Goal: Task Accomplishment & Management: Use online tool/utility

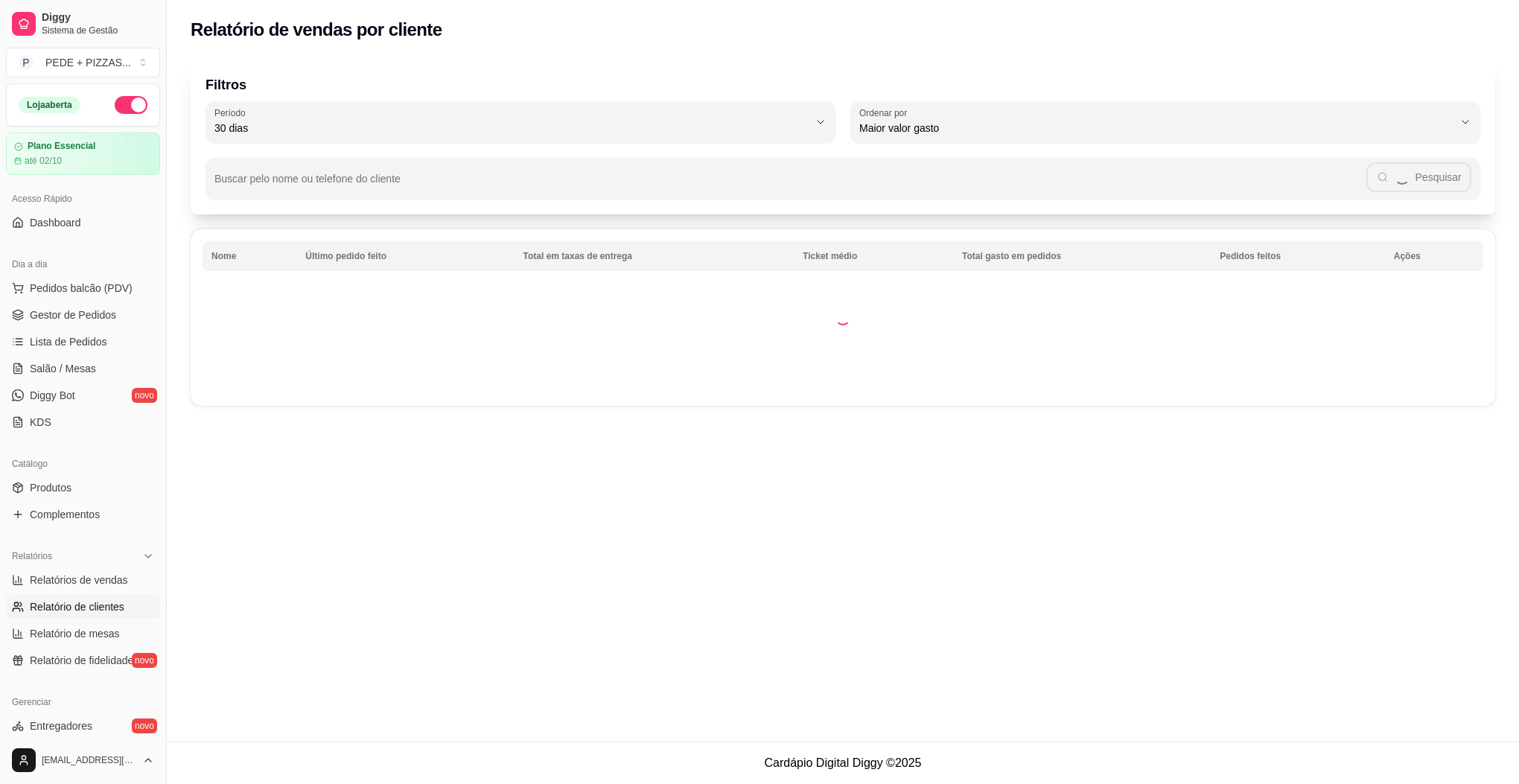
select select "30"
select select "HIGHEST_TOTAL_SPENT_WITH_ORDERS"
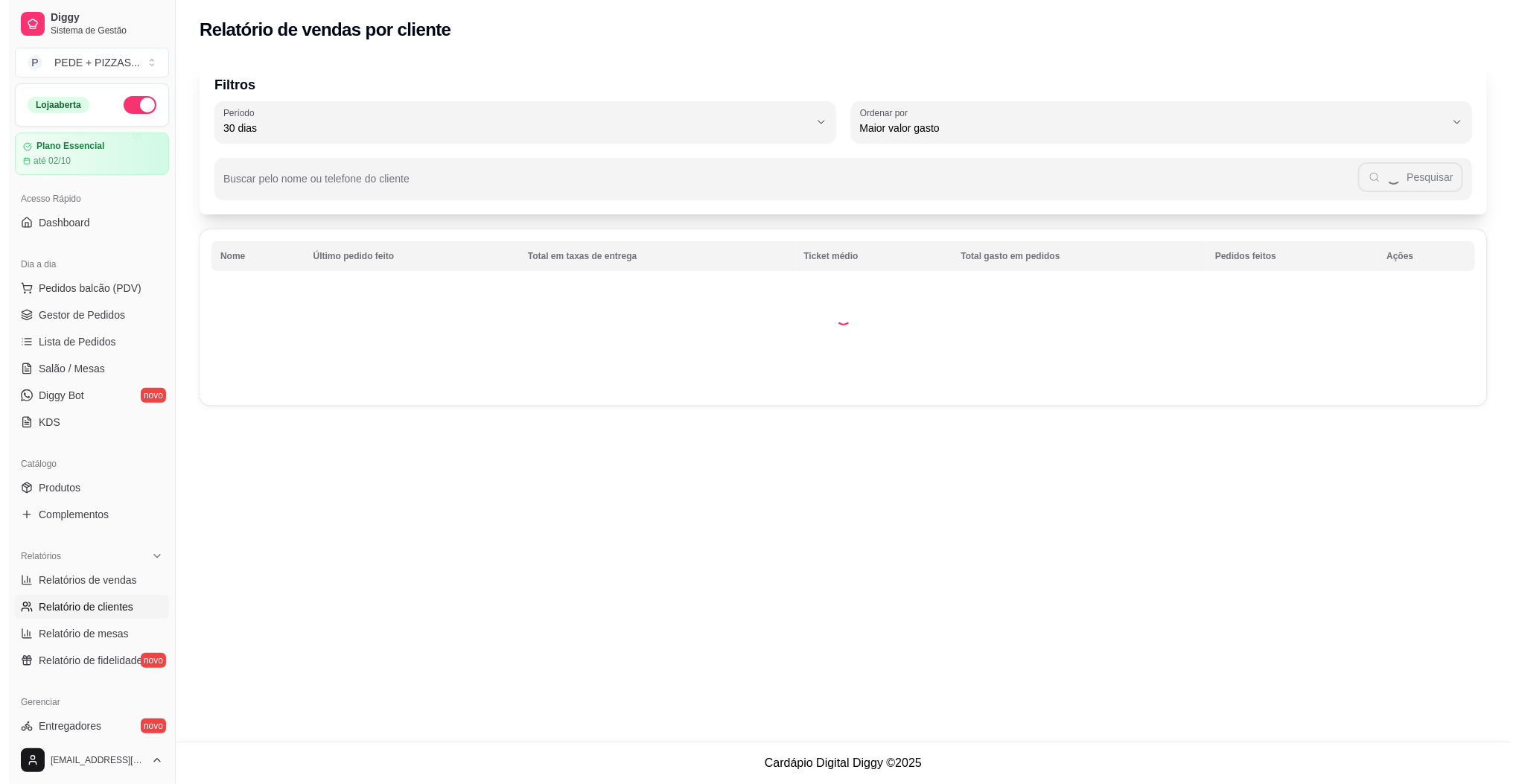
scroll to position [223, 0]
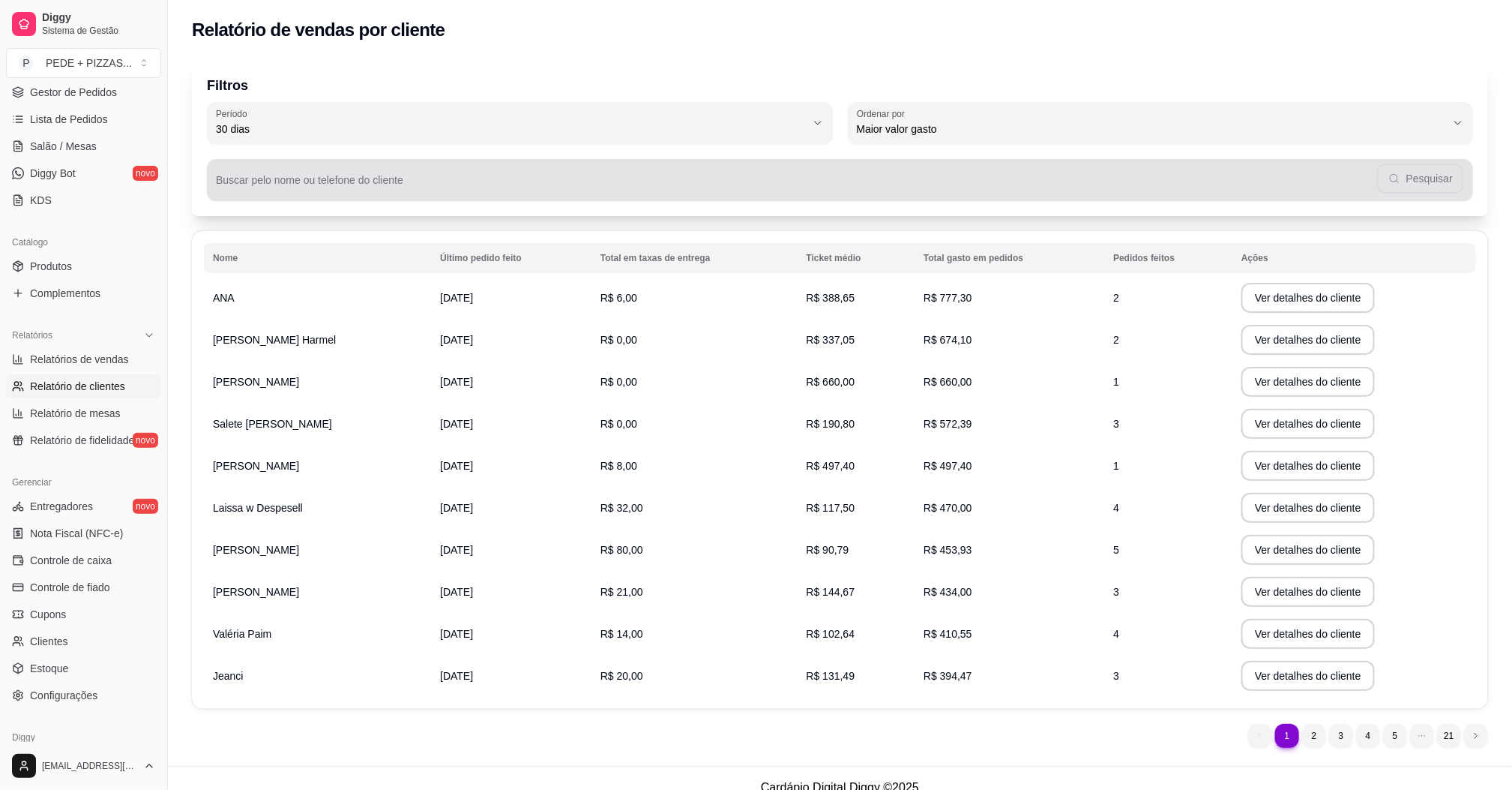
click at [326, 191] on input "Buscar pelo nome ou telefone do cliente" at bounding box center [797, 185] width 1162 height 15
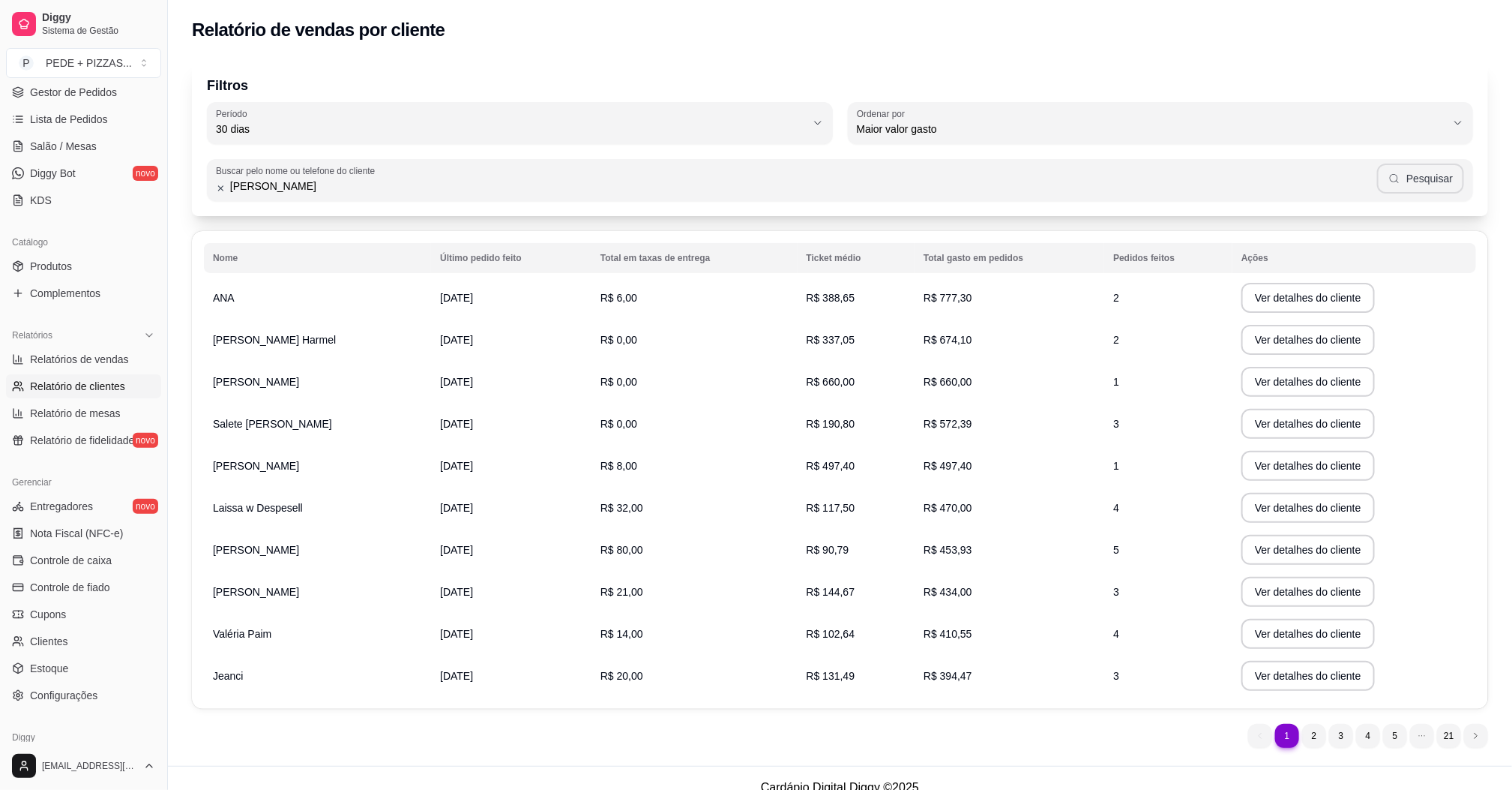
type input "[PERSON_NAME]"
click at [1437, 179] on button "Pesquisar" at bounding box center [1421, 179] width 87 height 30
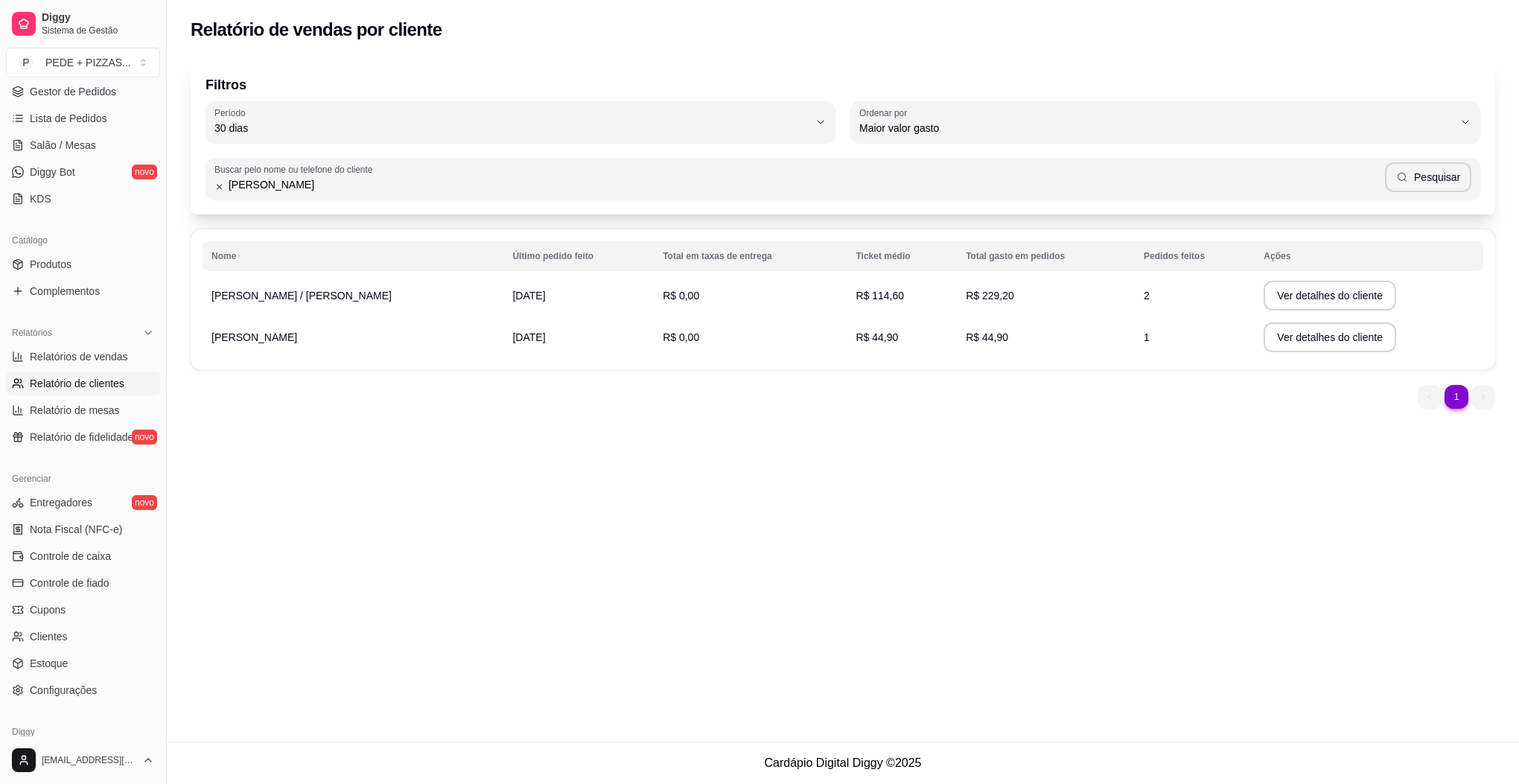
click at [270, 338] on span "[PERSON_NAME]" at bounding box center [254, 337] width 86 height 12
click at [320, 338] on td "[PERSON_NAME]" at bounding box center [353, 337] width 301 height 42
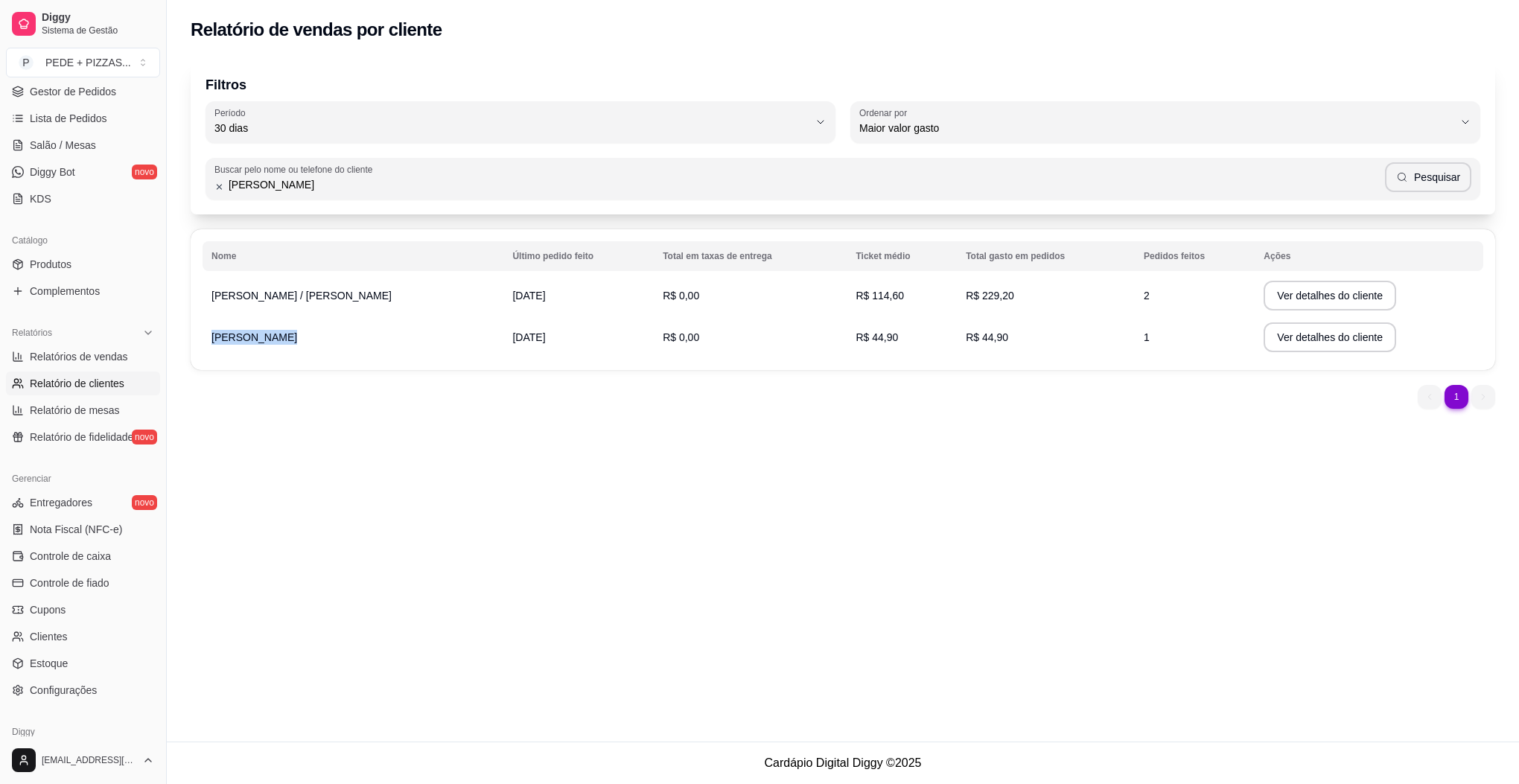
click at [320, 338] on td "[PERSON_NAME]" at bounding box center [353, 337] width 301 height 42
click at [1316, 331] on button "Ver detalhes do cliente" at bounding box center [1329, 338] width 128 height 29
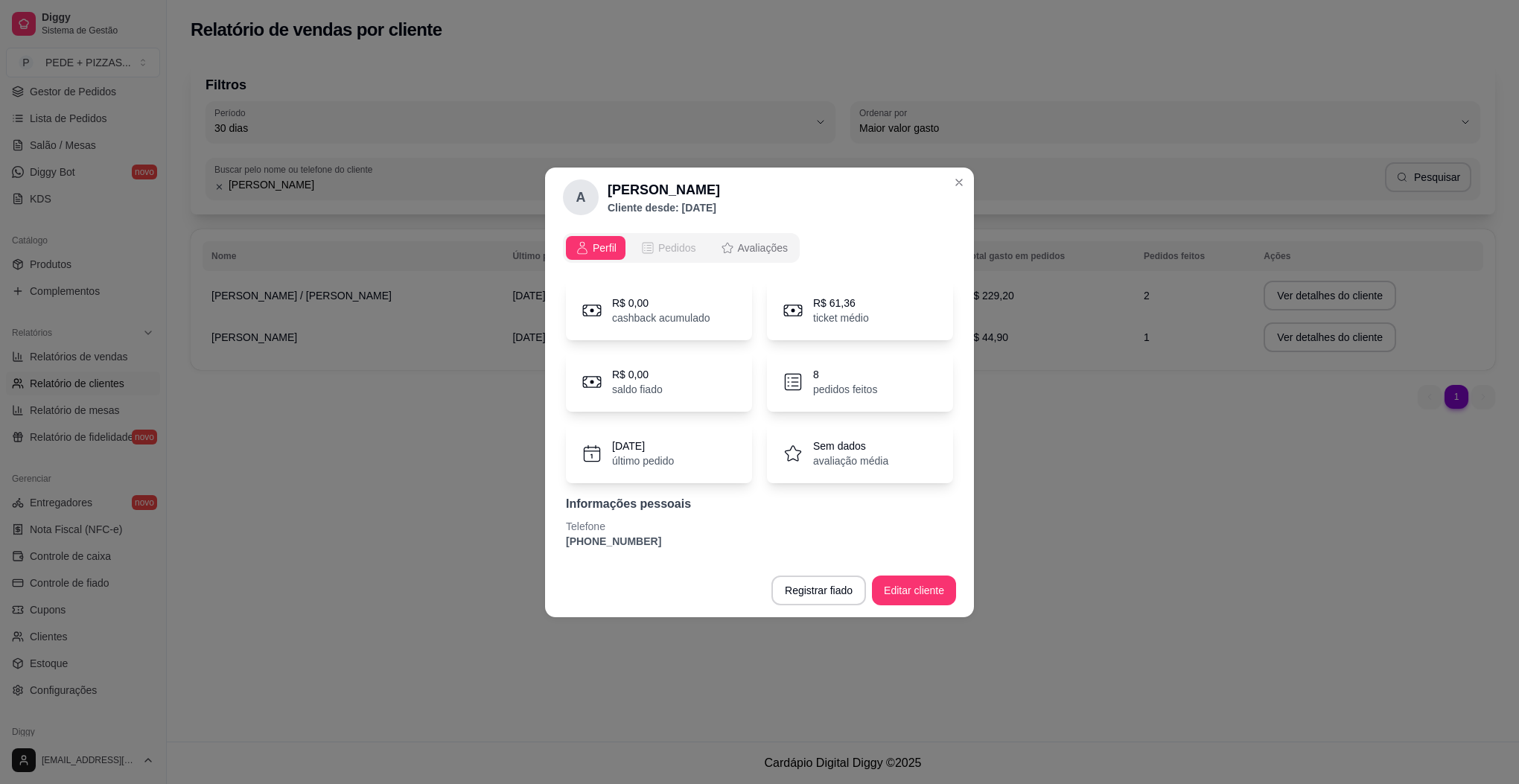
click at [688, 253] on span "Pedidos" at bounding box center [677, 247] width 38 height 15
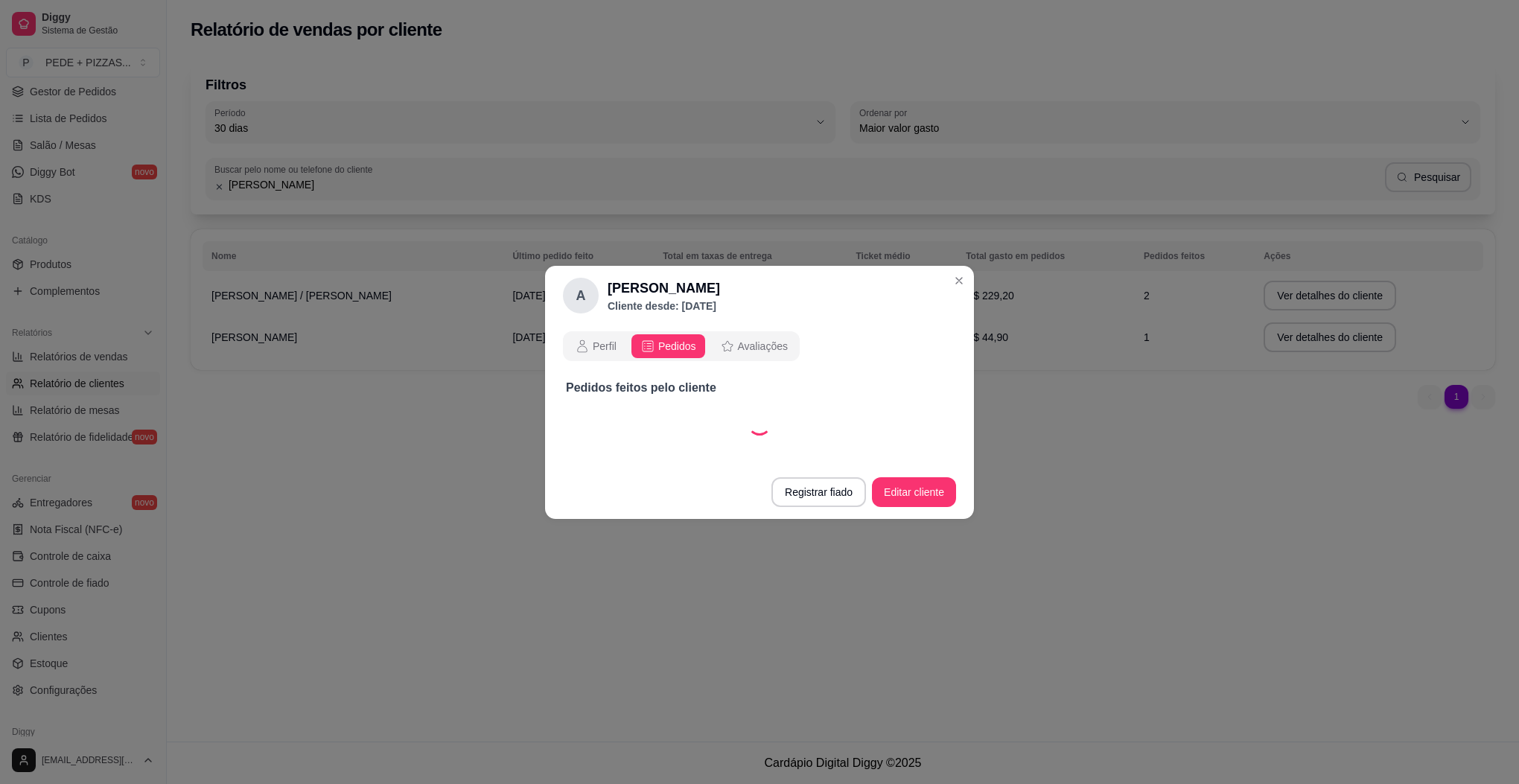
select select "30"
select select "ALL"
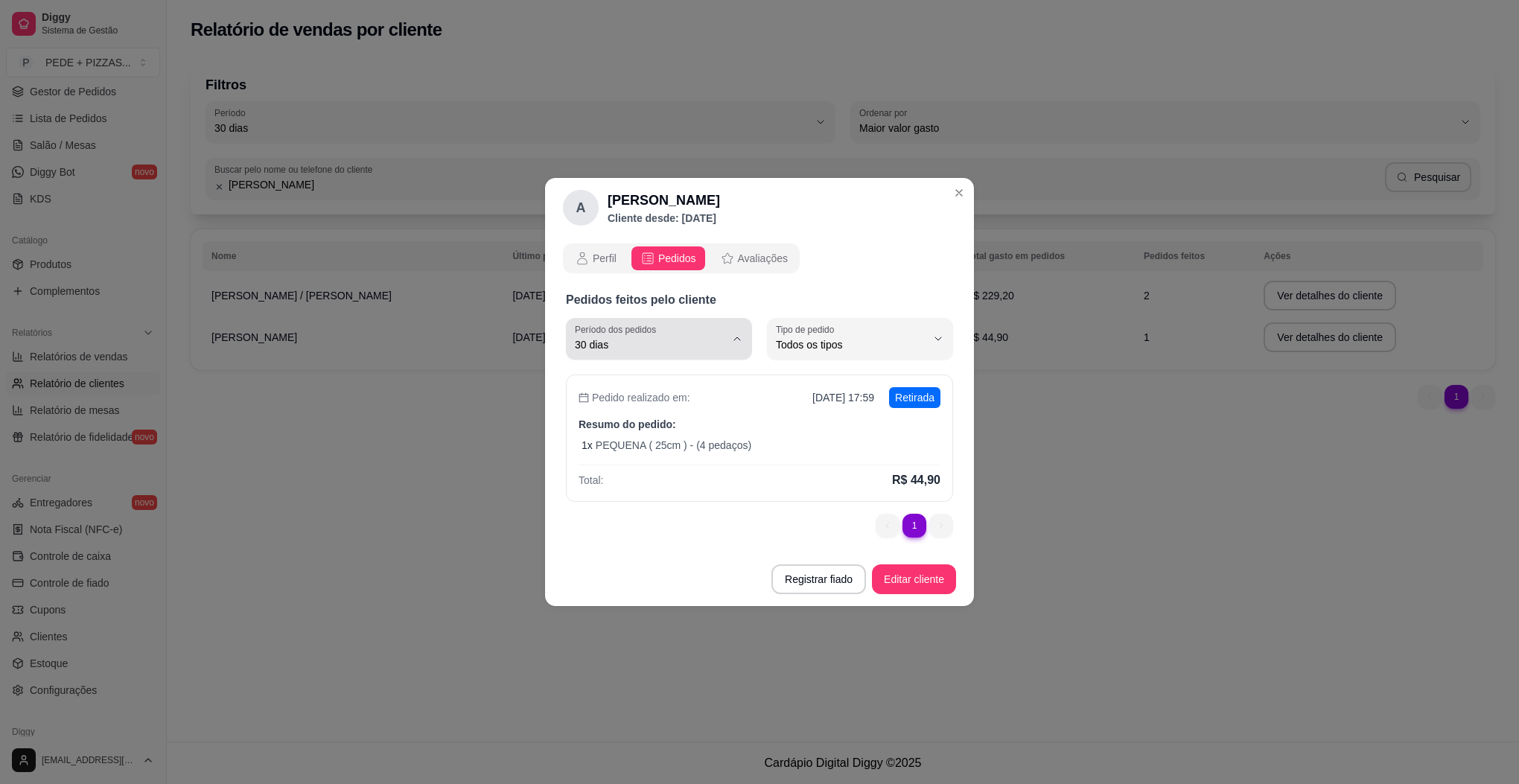
click at [718, 346] on span "30 dias" at bounding box center [650, 344] width 150 height 15
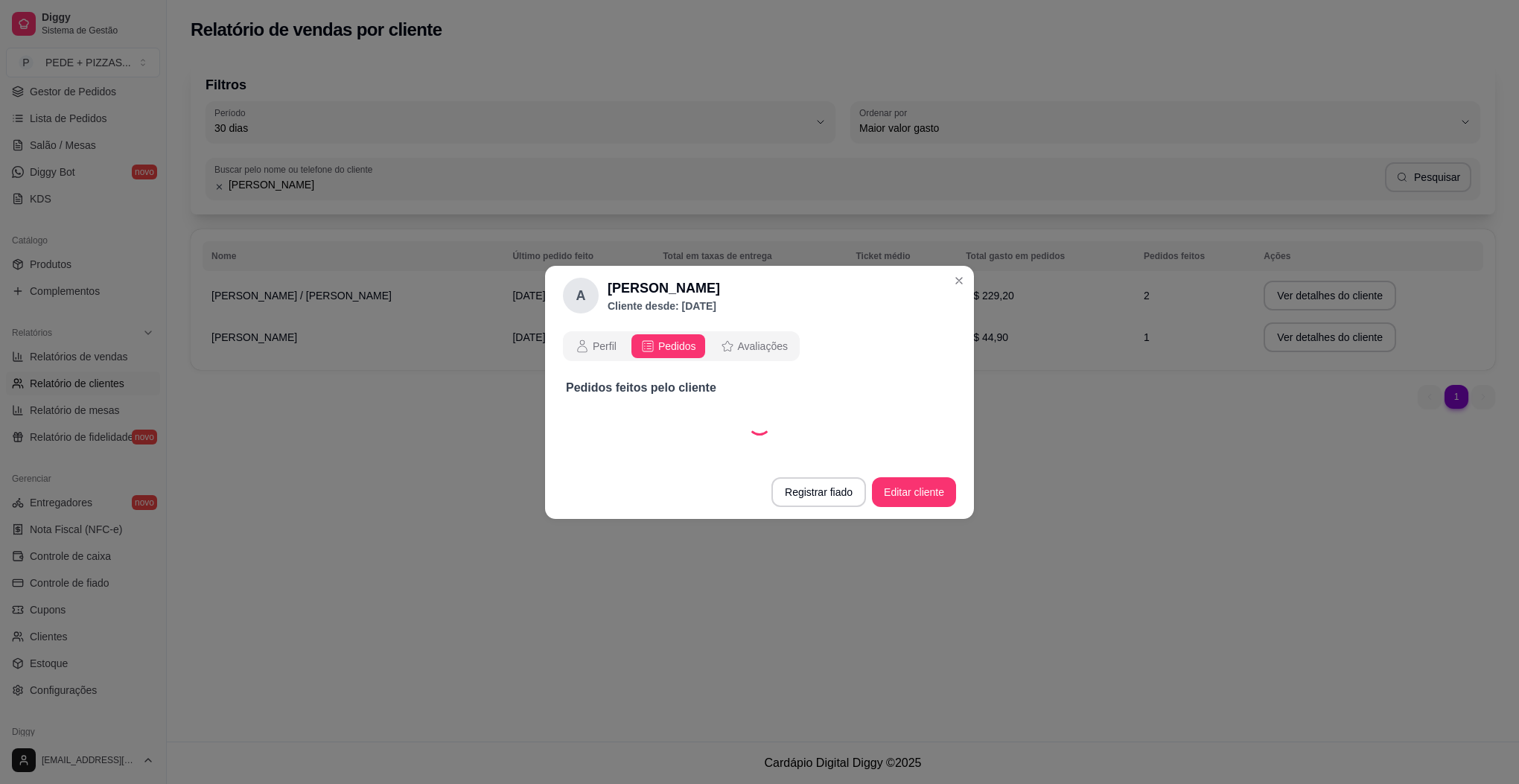
select select "60"
select select "ALL"
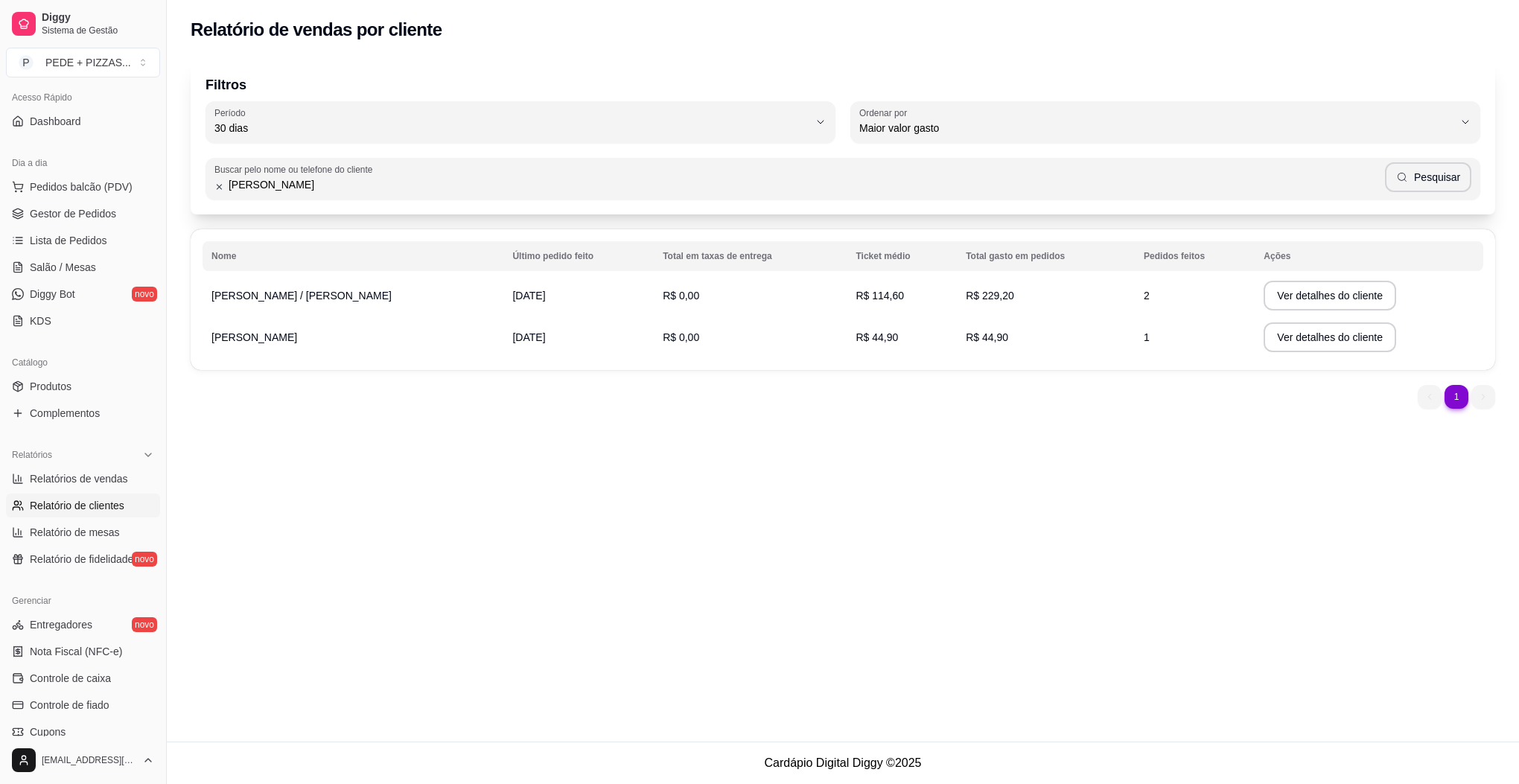
scroll to position [0, 0]
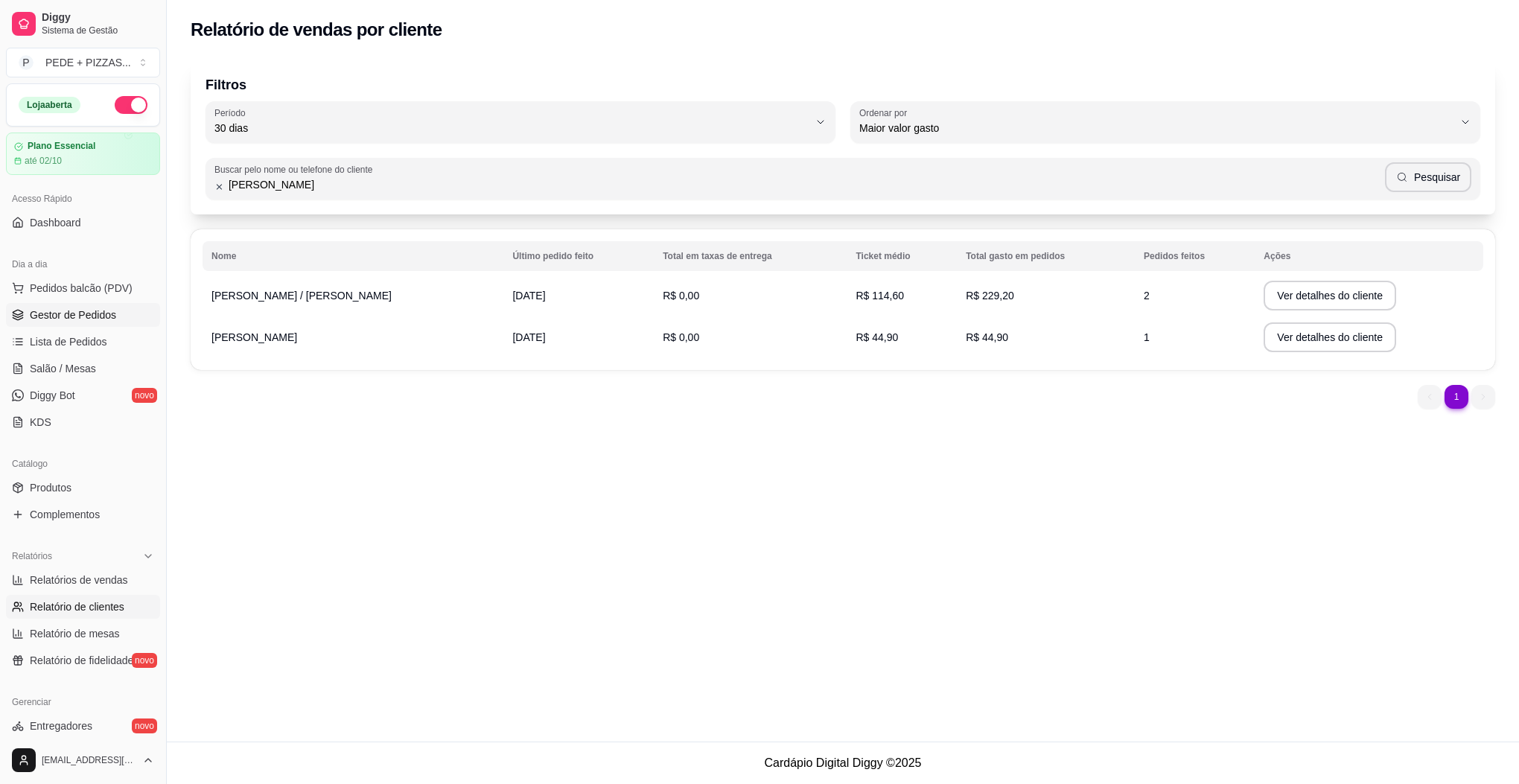
click at [68, 304] on link "Gestor de Pedidos" at bounding box center [83, 315] width 154 height 23
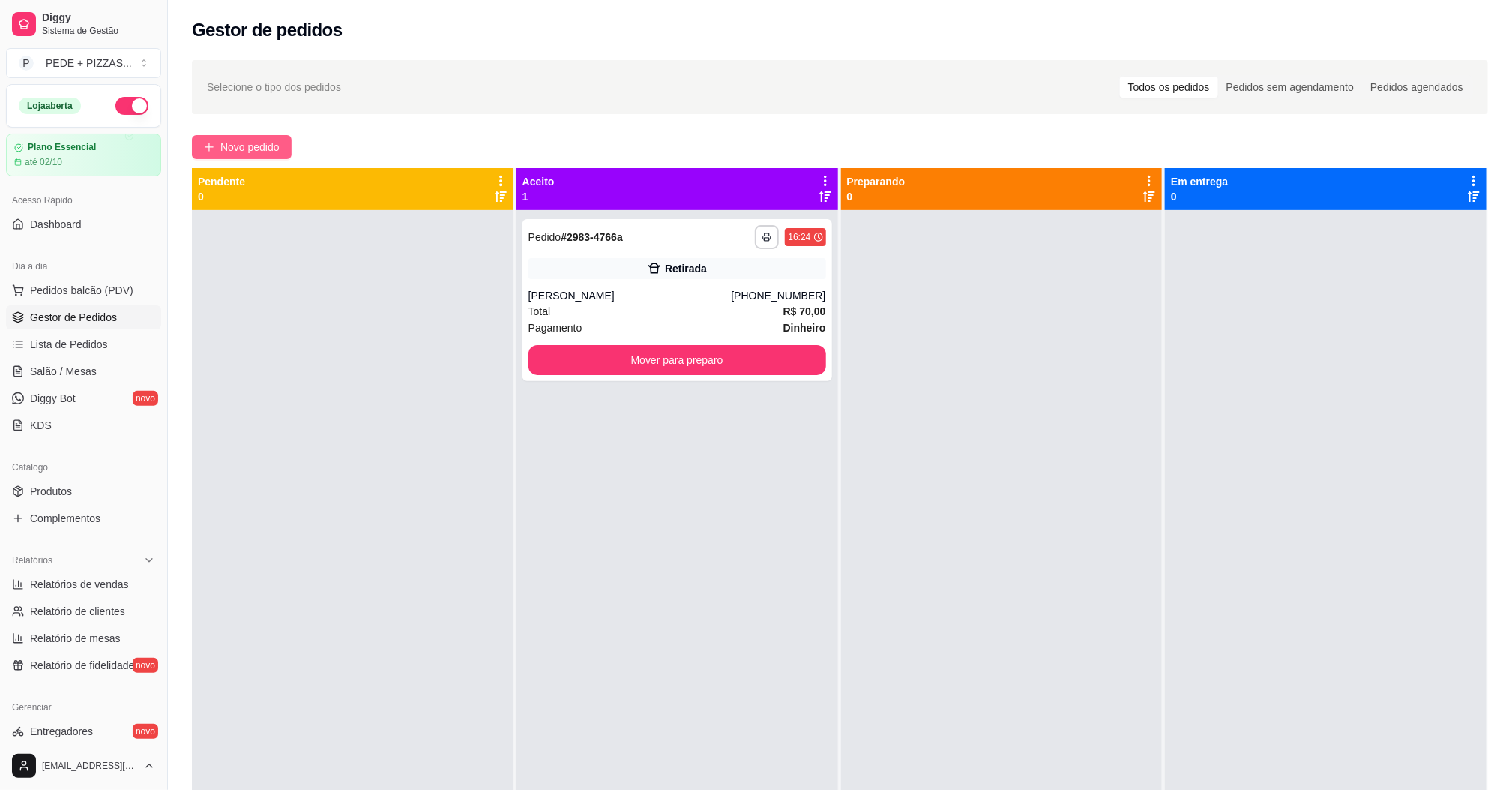
click at [225, 151] on span "Novo pedido" at bounding box center [250, 146] width 59 height 17
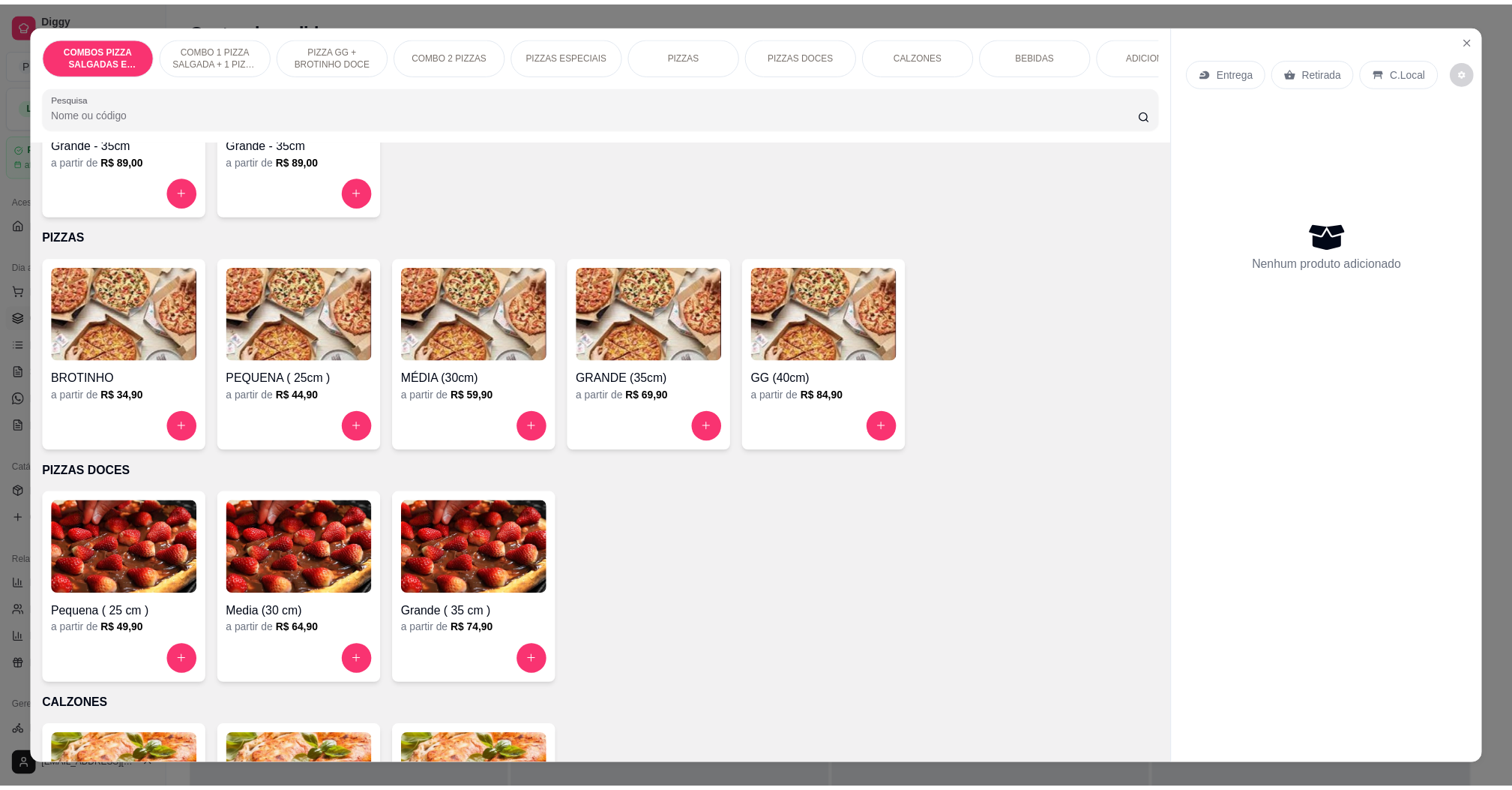
scroll to position [1350, 0]
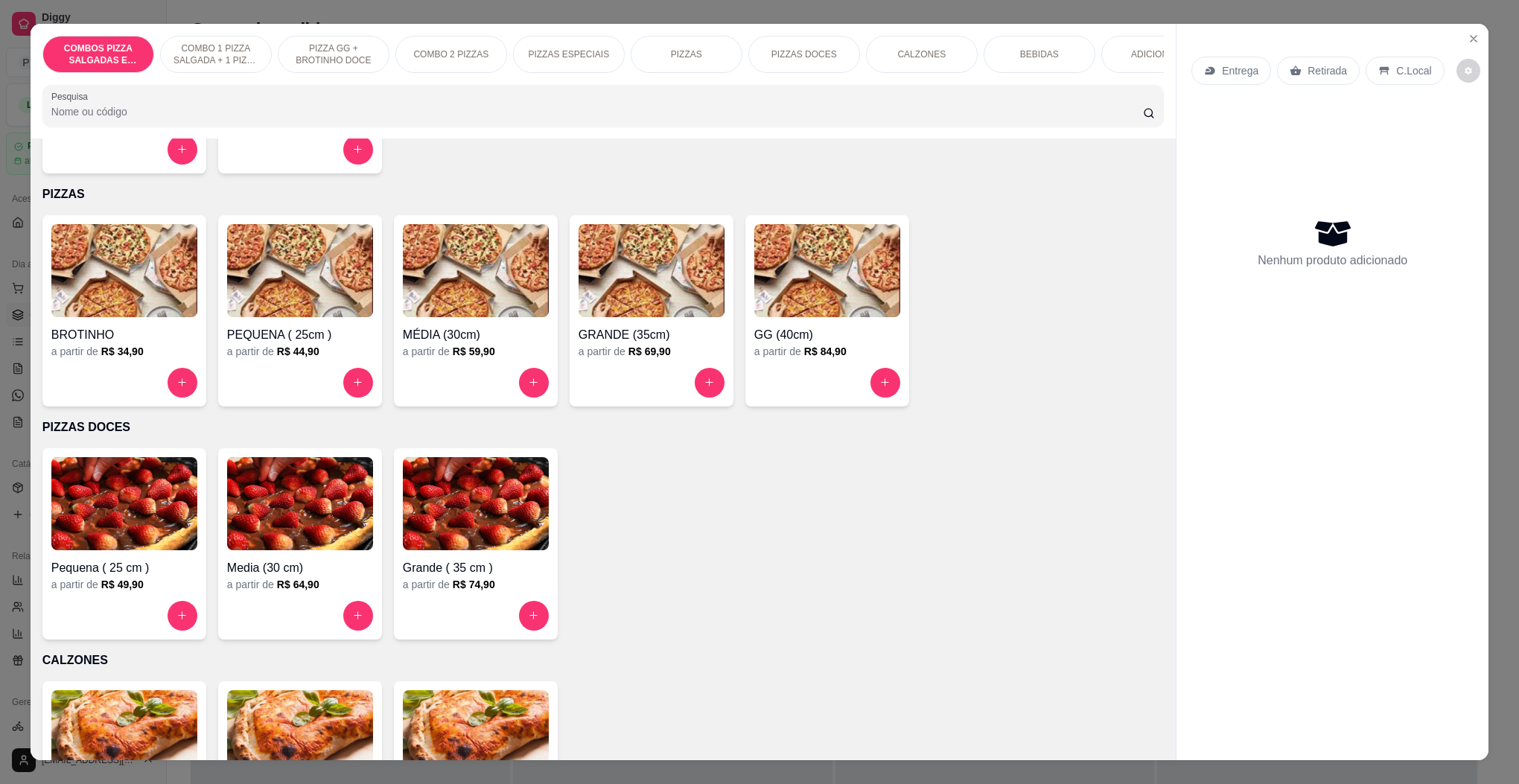
click at [336, 306] on img at bounding box center [300, 271] width 146 height 93
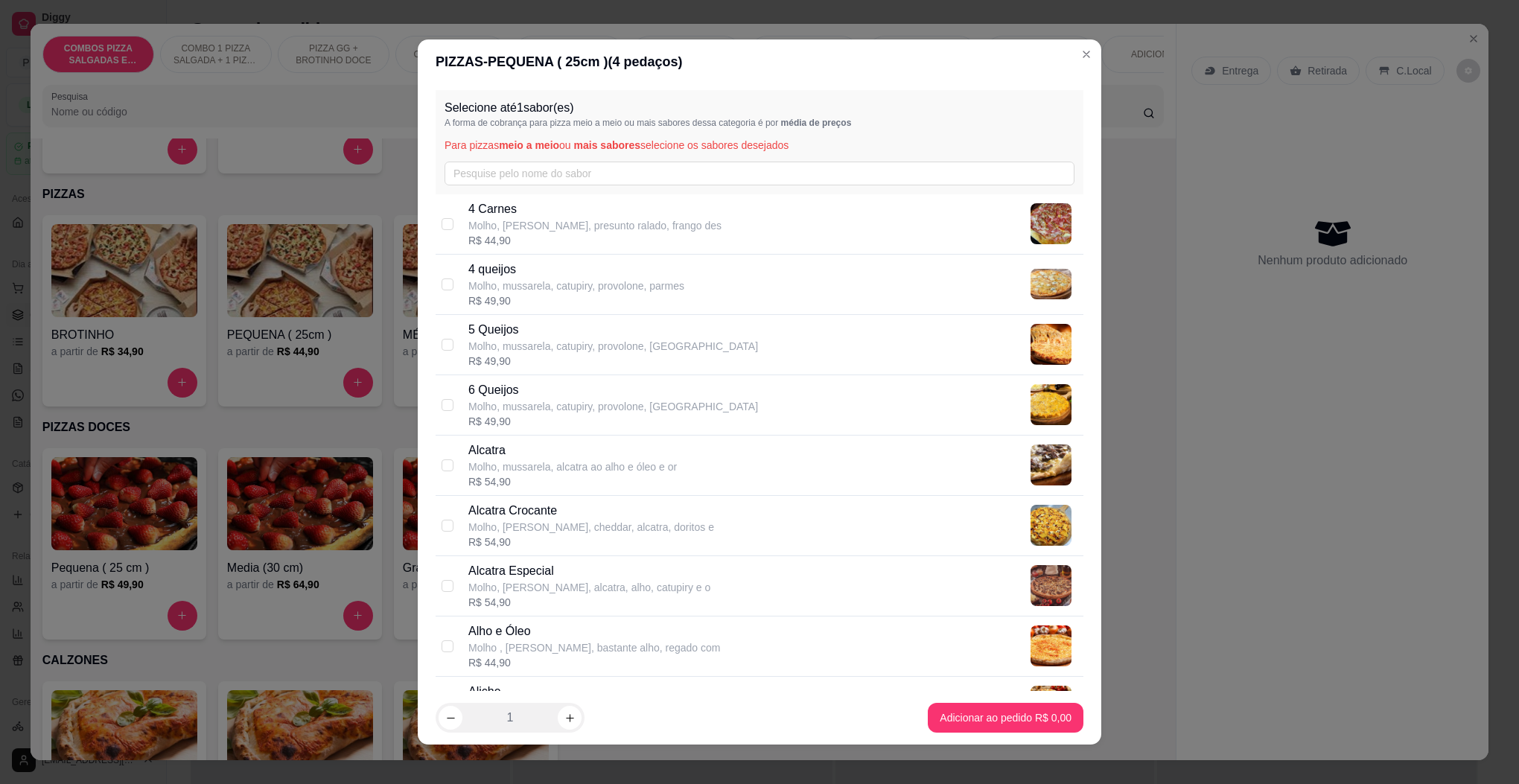
click at [597, 159] on div "Selecione até 1 sabor(es) A forma de cobrança para pizza meio a meio ou mais sa…" at bounding box center [759, 141] width 648 height 104
click at [592, 164] on input "text" at bounding box center [759, 173] width 630 height 23
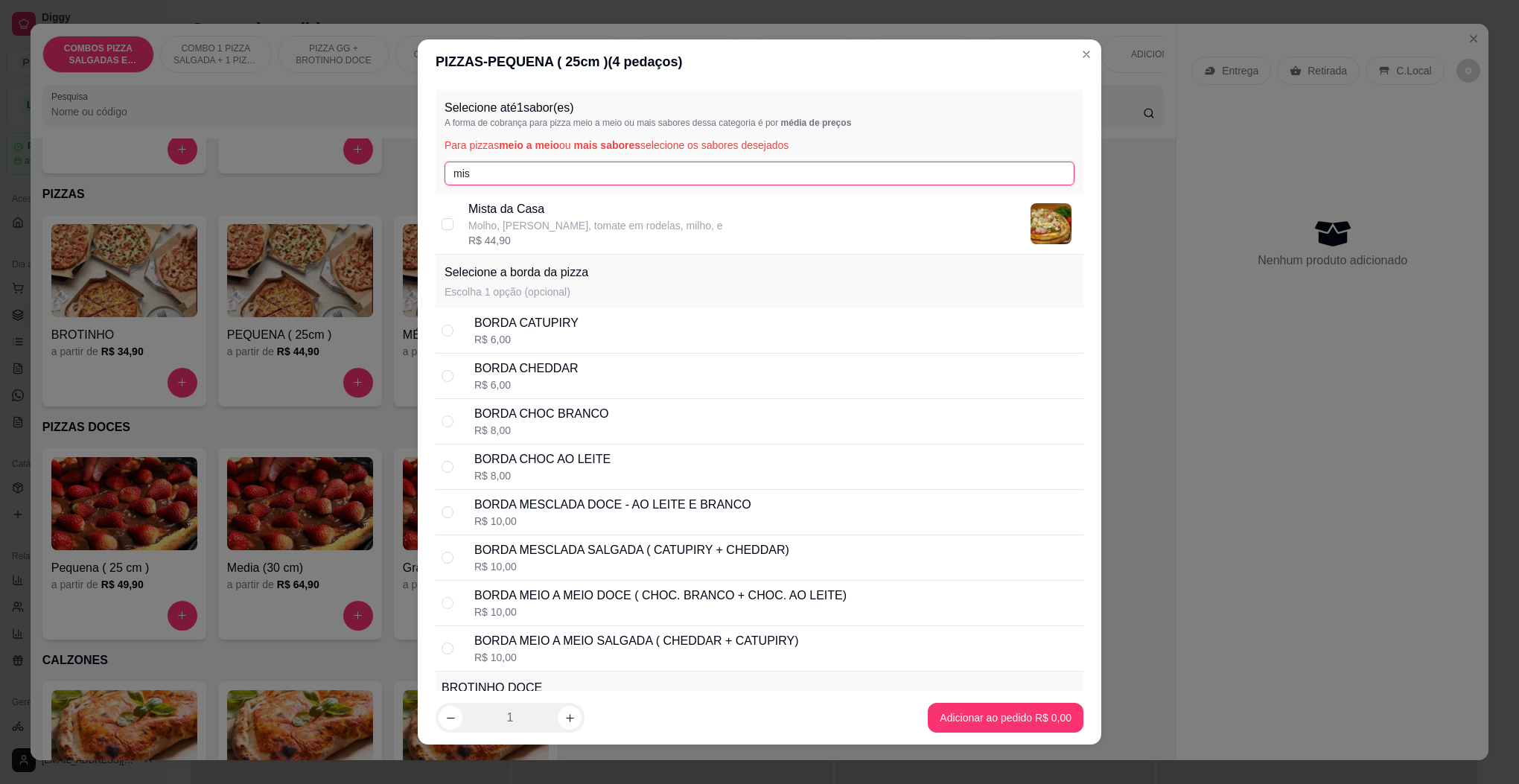
type input "mis"
click at [539, 215] on p "Mista da Casa" at bounding box center [595, 209] width 254 height 18
checkbox input "true"
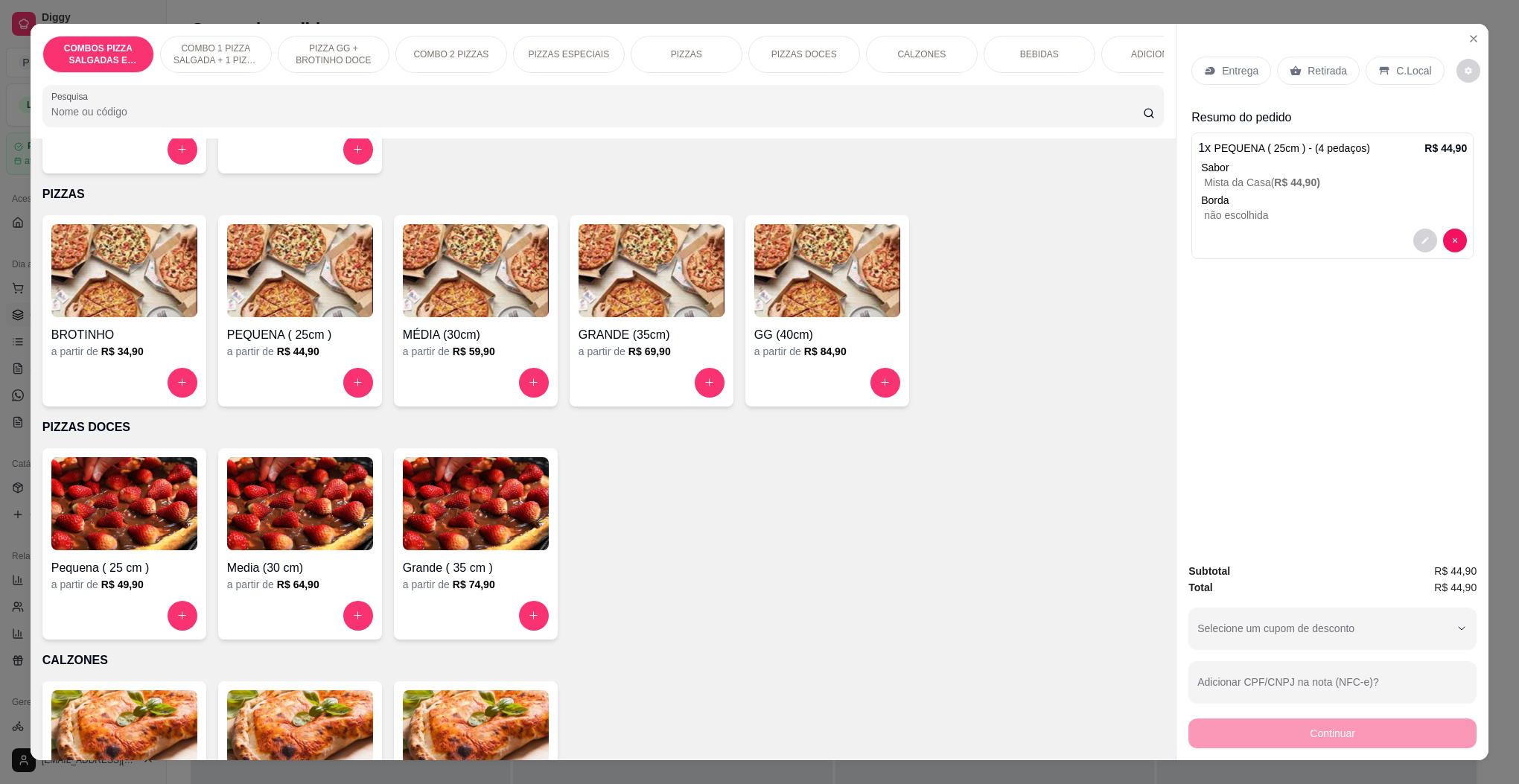
click at [1321, 68] on p "Retirada" at bounding box center [1327, 70] width 40 height 15
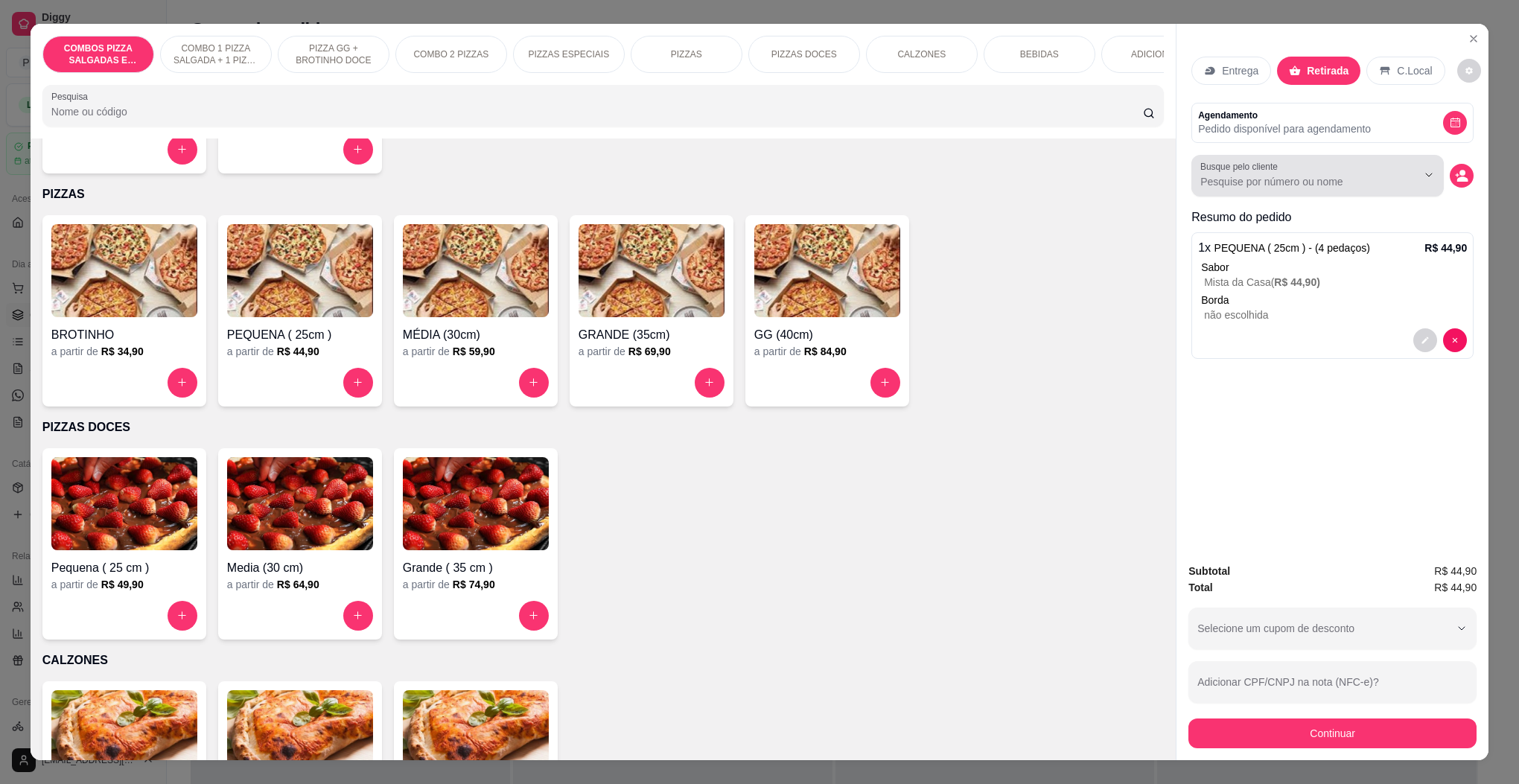
click at [1240, 179] on input "Busque pelo cliente" at bounding box center [1297, 181] width 193 height 15
type input "[PERSON_NAME]"
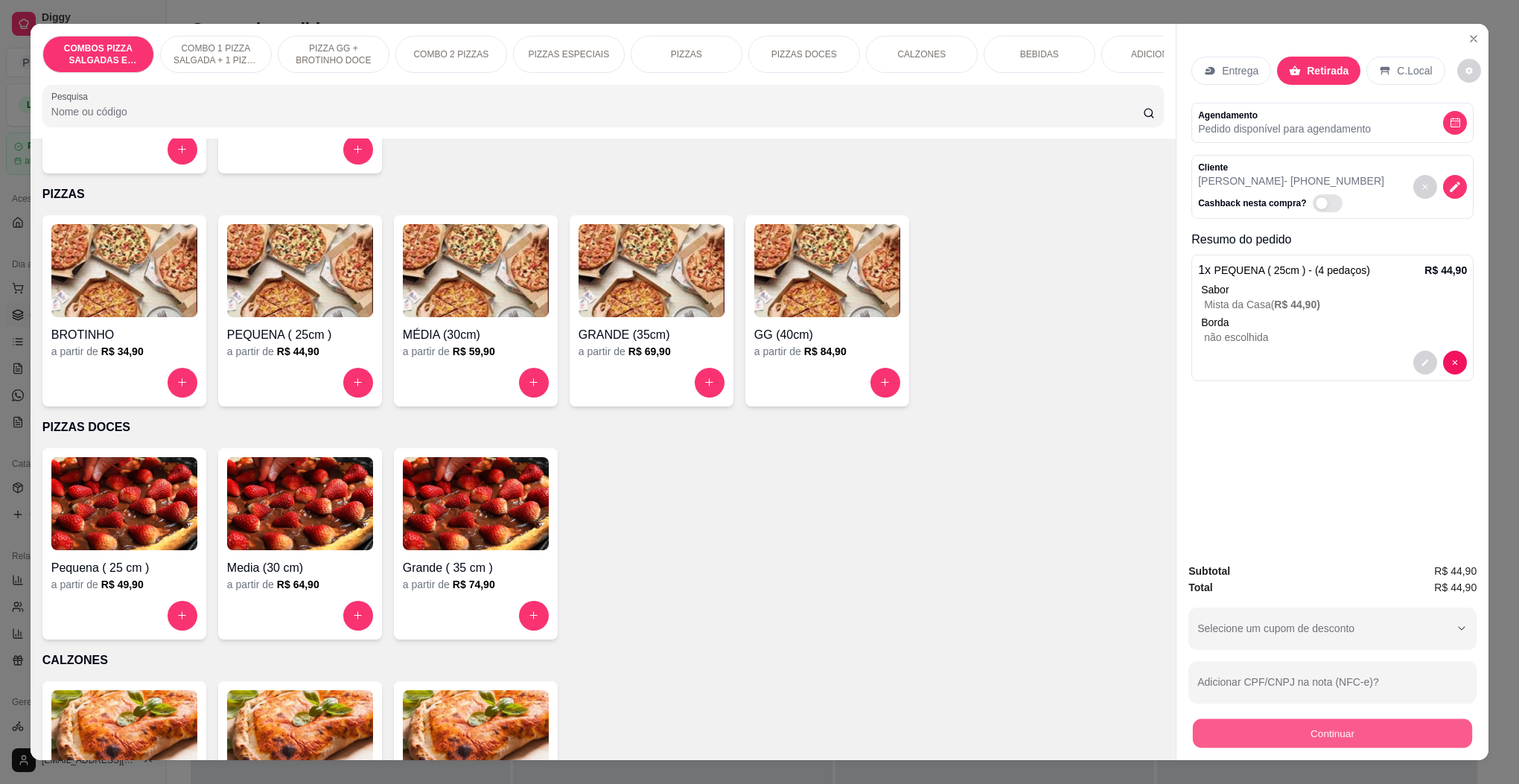
click at [1236, 724] on button "Continuar" at bounding box center [1332, 733] width 280 height 29
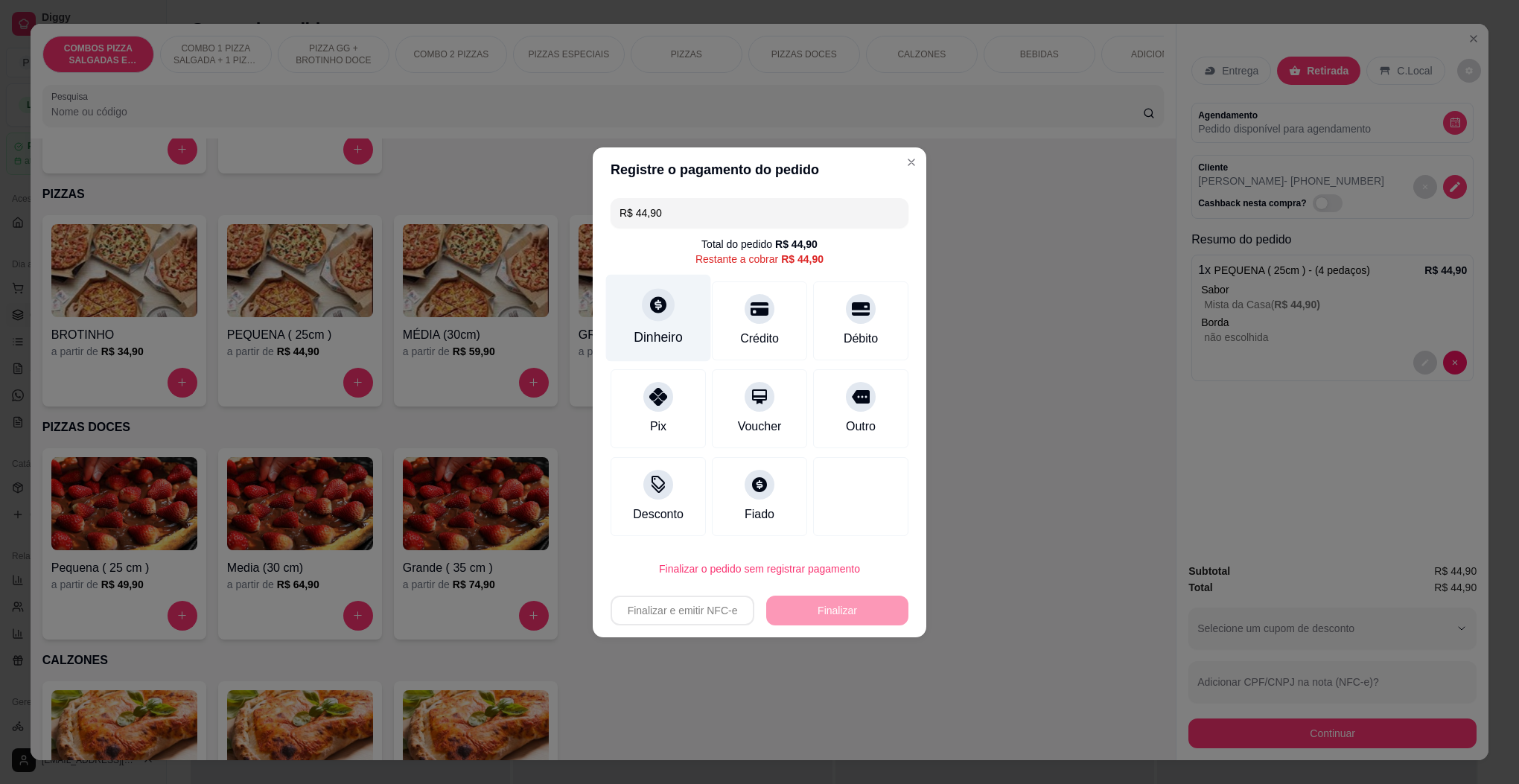
click at [657, 327] on div "Dinheiro" at bounding box center [658, 337] width 49 height 19
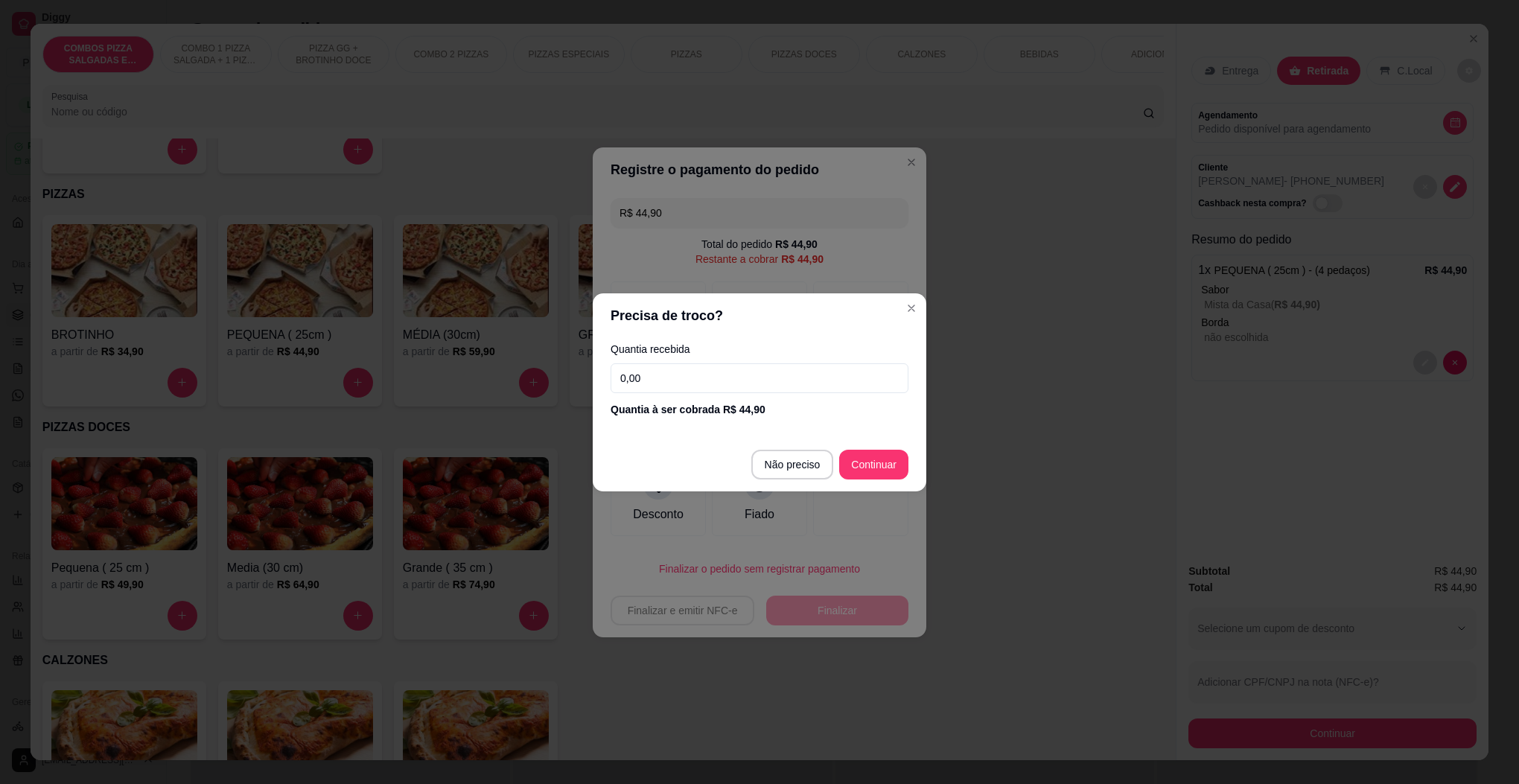
click at [762, 387] on input "0,00" at bounding box center [760, 378] width 298 height 30
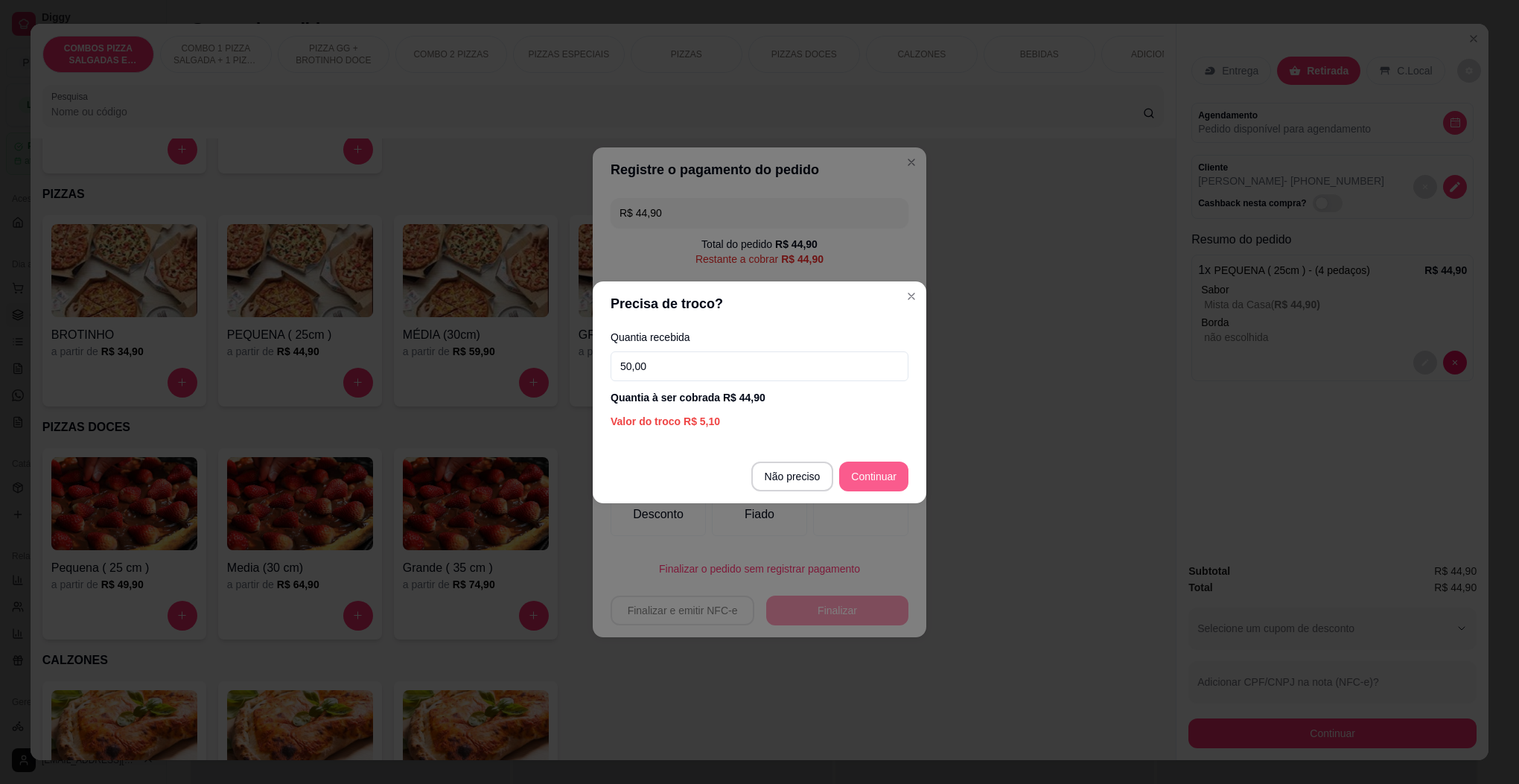
type input "50,00"
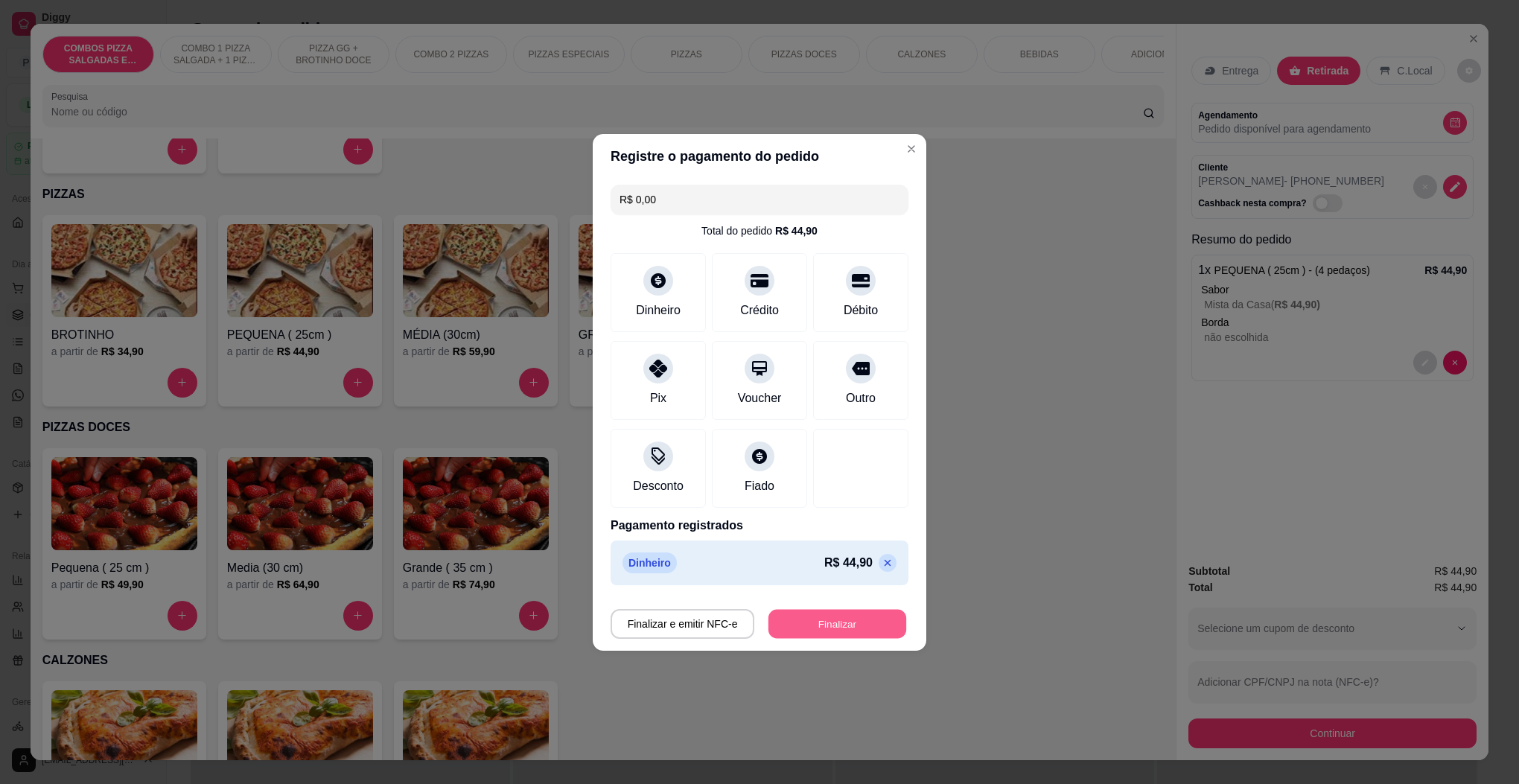
click at [801, 628] on button "Finalizar" at bounding box center [837, 623] width 137 height 29
type input "-R$ 44,90"
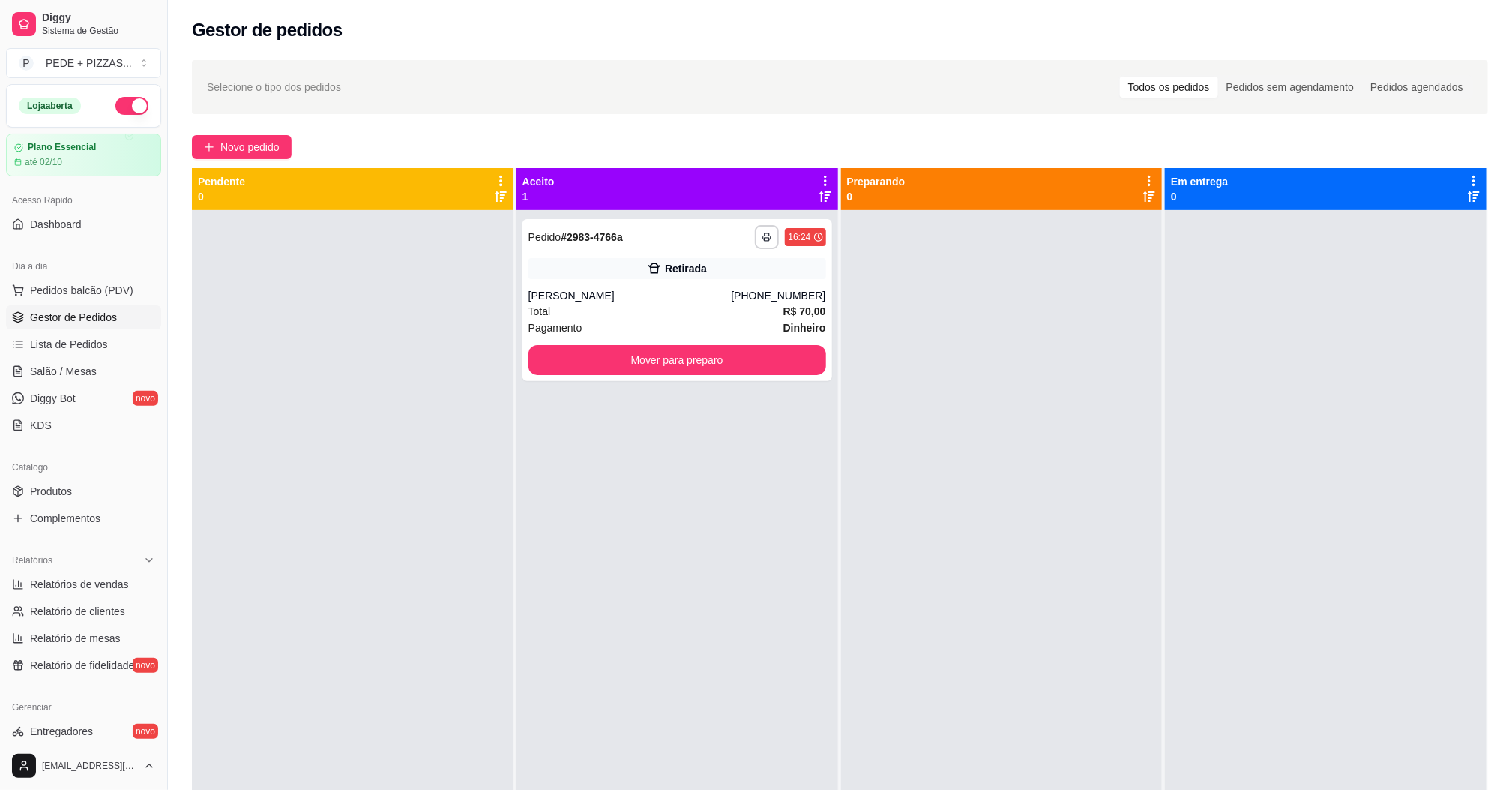
click at [812, 534] on div "**********" at bounding box center [678, 605] width 322 height 790
click at [640, 358] on button "Mover para preparo" at bounding box center [677, 360] width 288 height 29
